Goal: Check status: Check status

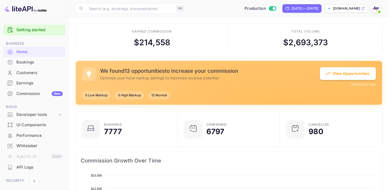
scroll to position [86, 99]
click at [27, 61] on div "Bookings" at bounding box center [39, 62] width 46 height 6
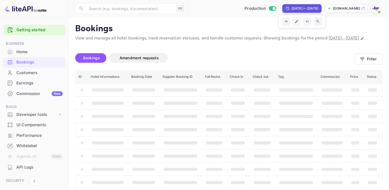
click at [282, 11] on div "[DATE] — [DATE]" at bounding box center [301, 8] width 39 height 8
select select "6"
select select "2025"
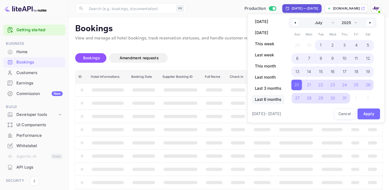
click at [257, 99] on span "Last 6 months" at bounding box center [267, 99] width 33 height 9
select select "3"
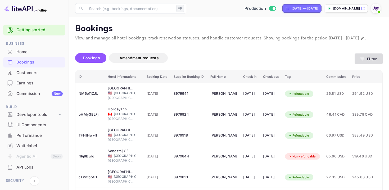
click at [370, 62] on button "Filter" at bounding box center [368, 58] width 28 height 11
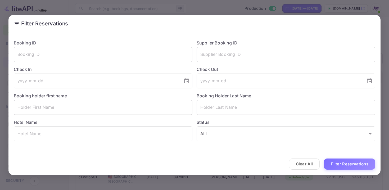
click at [70, 105] on input "text" at bounding box center [103, 107] width 178 height 15
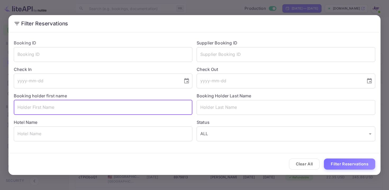
paste input "[PERSON_NAME]"
click at [35, 106] on input "[PERSON_NAME]" at bounding box center [103, 107] width 178 height 15
type input "TAREK"
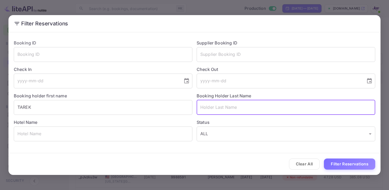
paste input "ALEMAM"
type input "ALEMAM"
click at [344, 160] on button "Filter Reservations" at bounding box center [349, 163] width 51 height 11
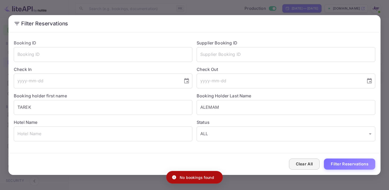
click at [312, 164] on button "Clear All" at bounding box center [304, 163] width 31 height 11
